Goal: Find specific page/section: Find specific page/section

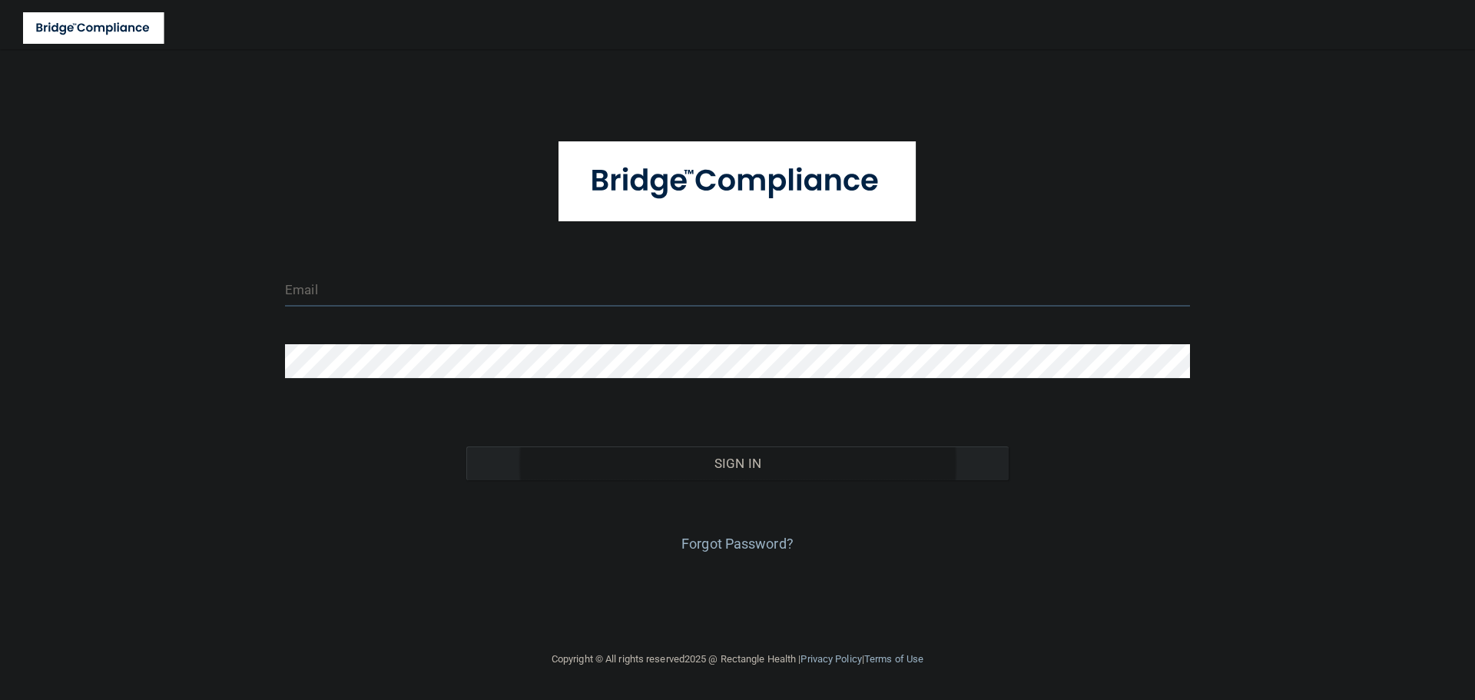
type input "[EMAIL_ADDRESS][DOMAIN_NAME]"
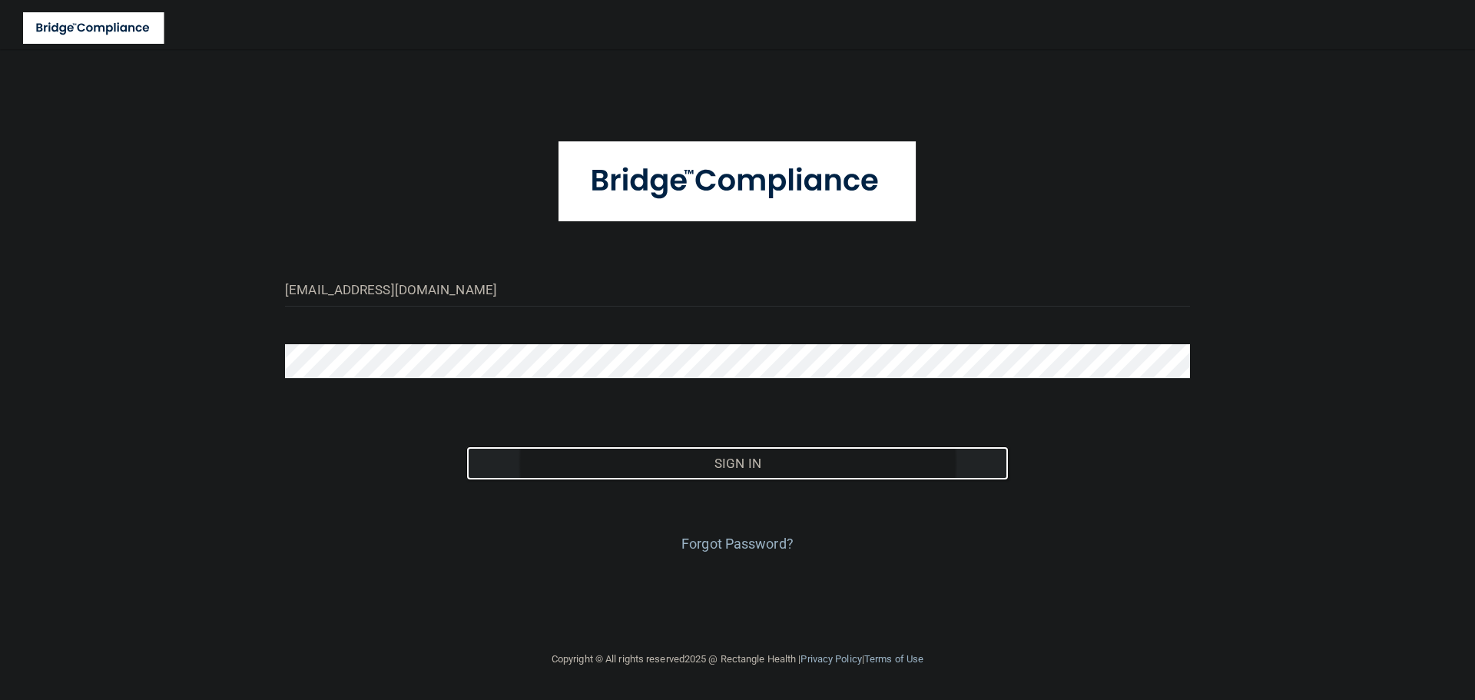
click at [766, 472] on button "Sign In" at bounding box center [737, 463] width 543 height 34
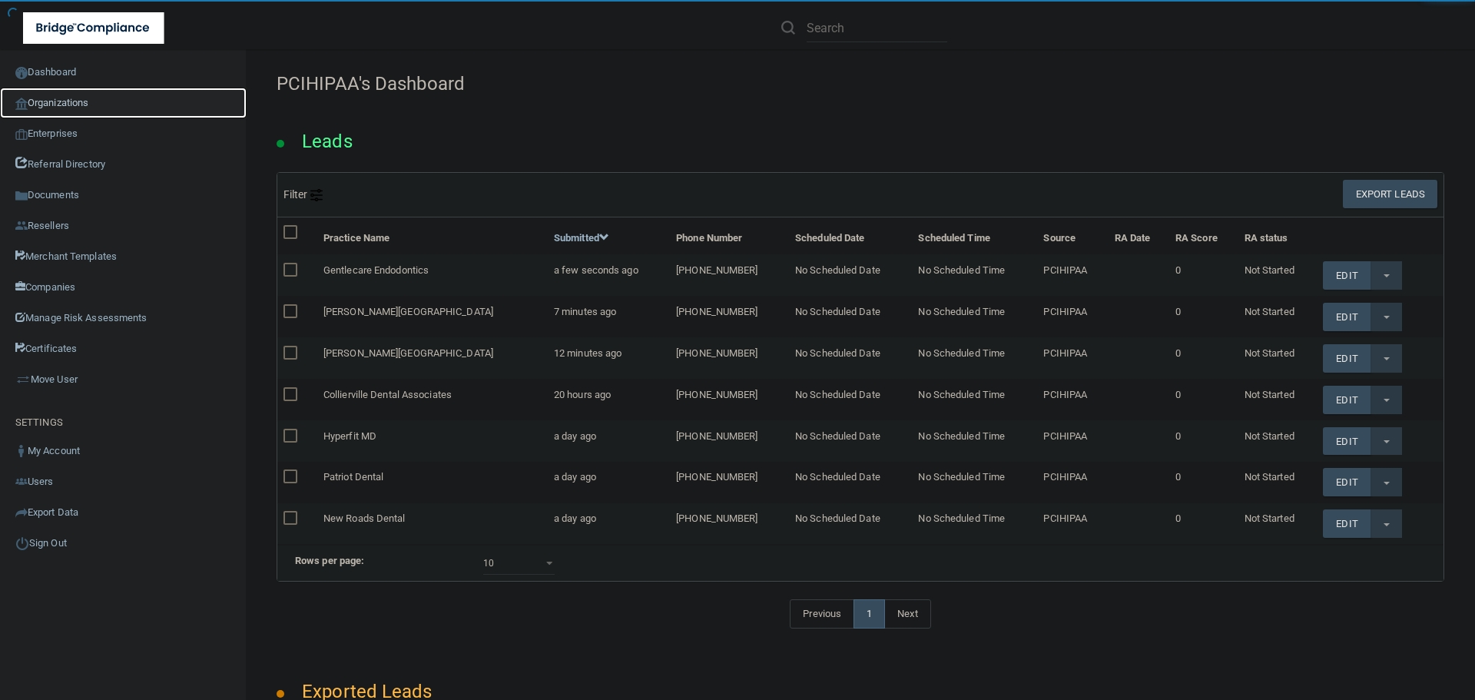
click at [80, 103] on link "Organizations" at bounding box center [123, 103] width 247 height 31
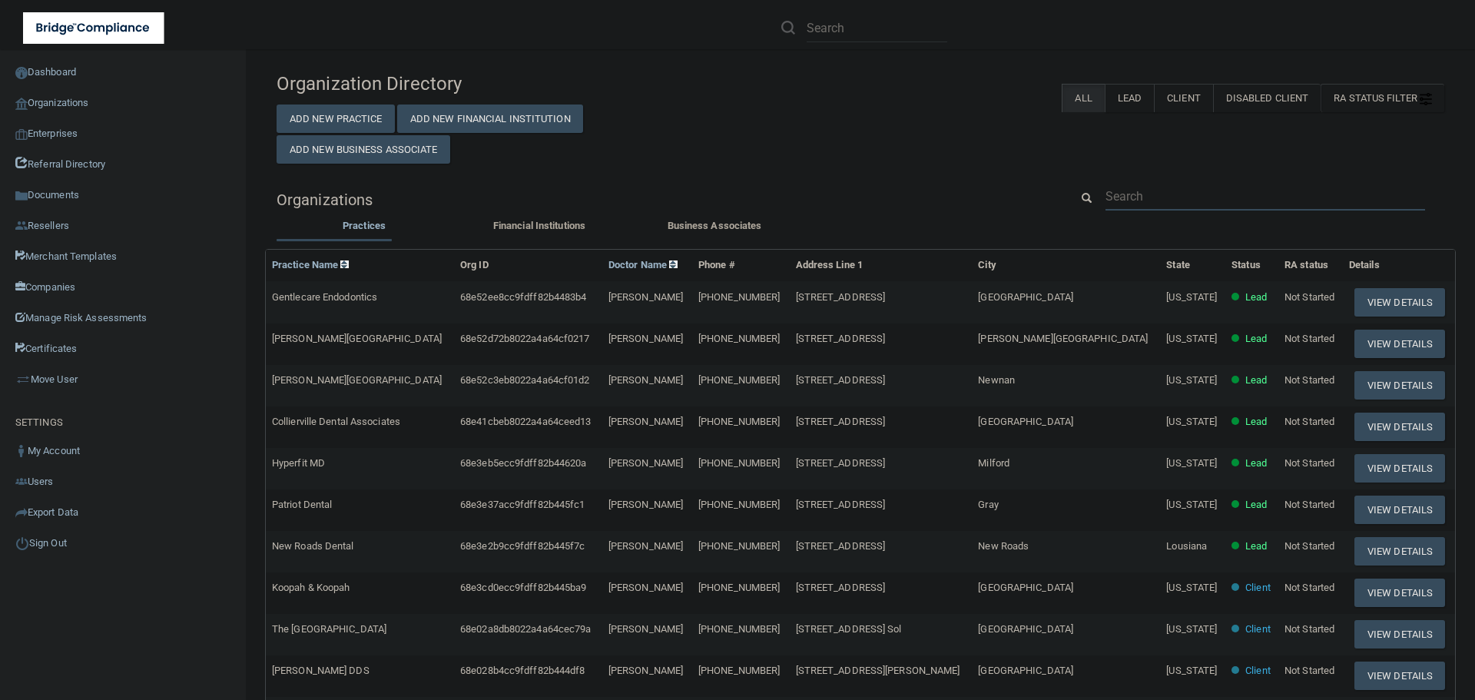
click at [1135, 205] on input "text" at bounding box center [1264, 196] width 319 height 28
paste input "[EMAIL_ADDRESS][DOMAIN_NAME]"
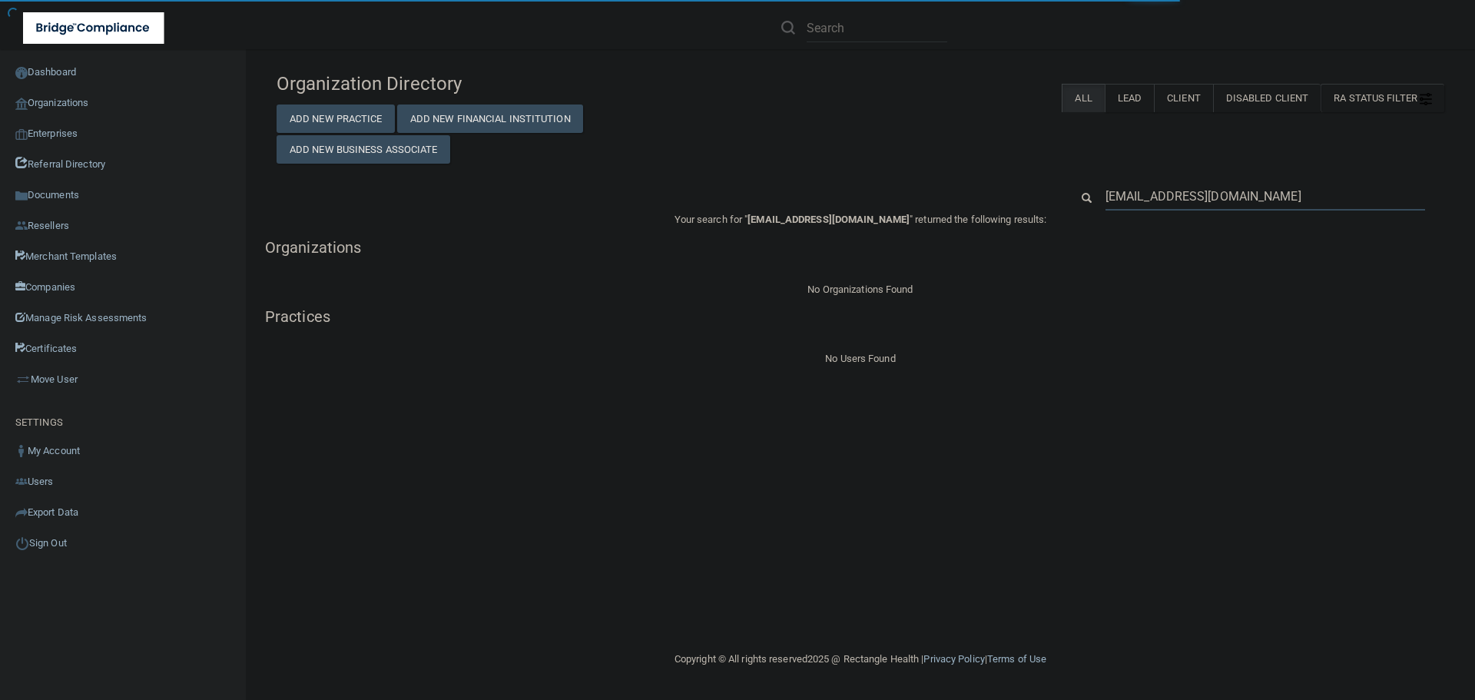
type input "[EMAIL_ADDRESS][DOMAIN_NAME]"
